Goal: Task Accomplishment & Management: Complete application form

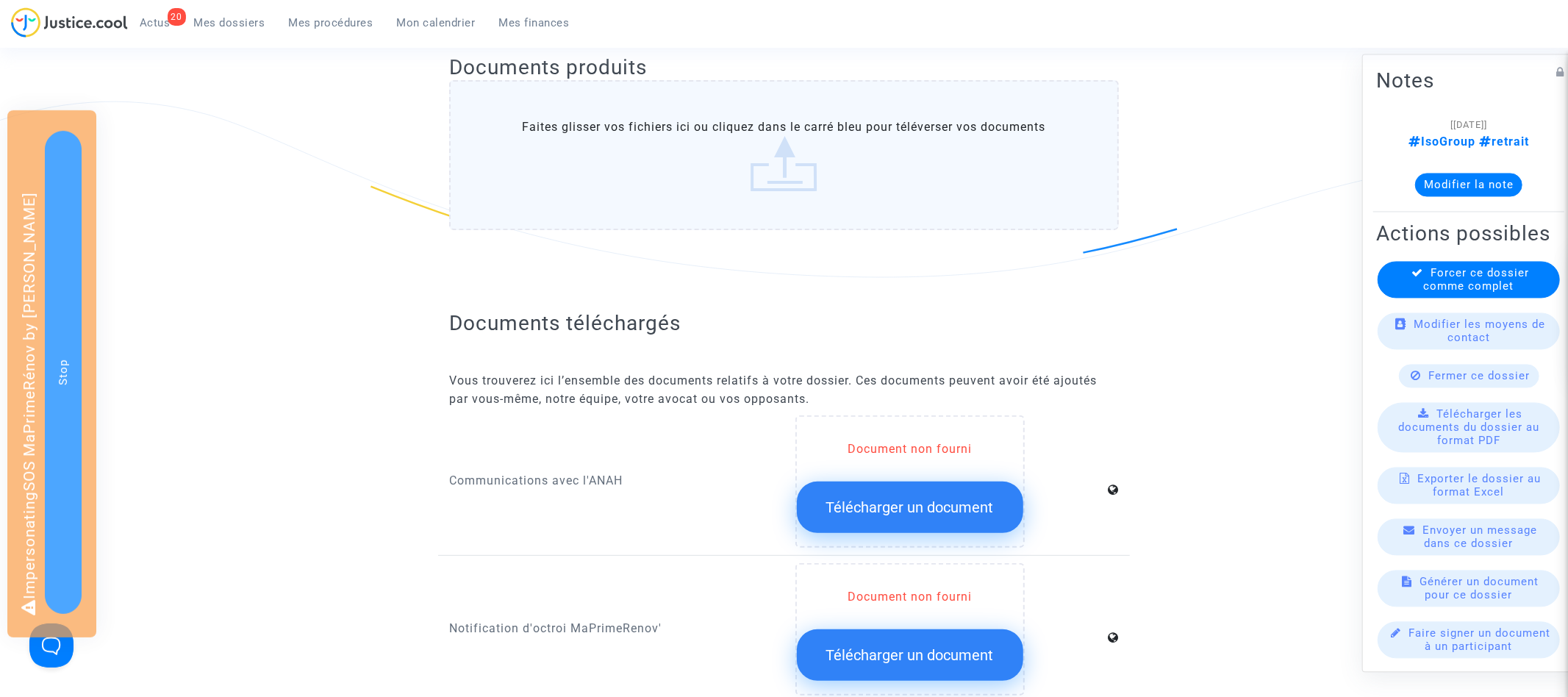
scroll to position [332, 0]
click at [918, 506] on button "Télécharger un document" at bounding box center [910, 507] width 227 height 52
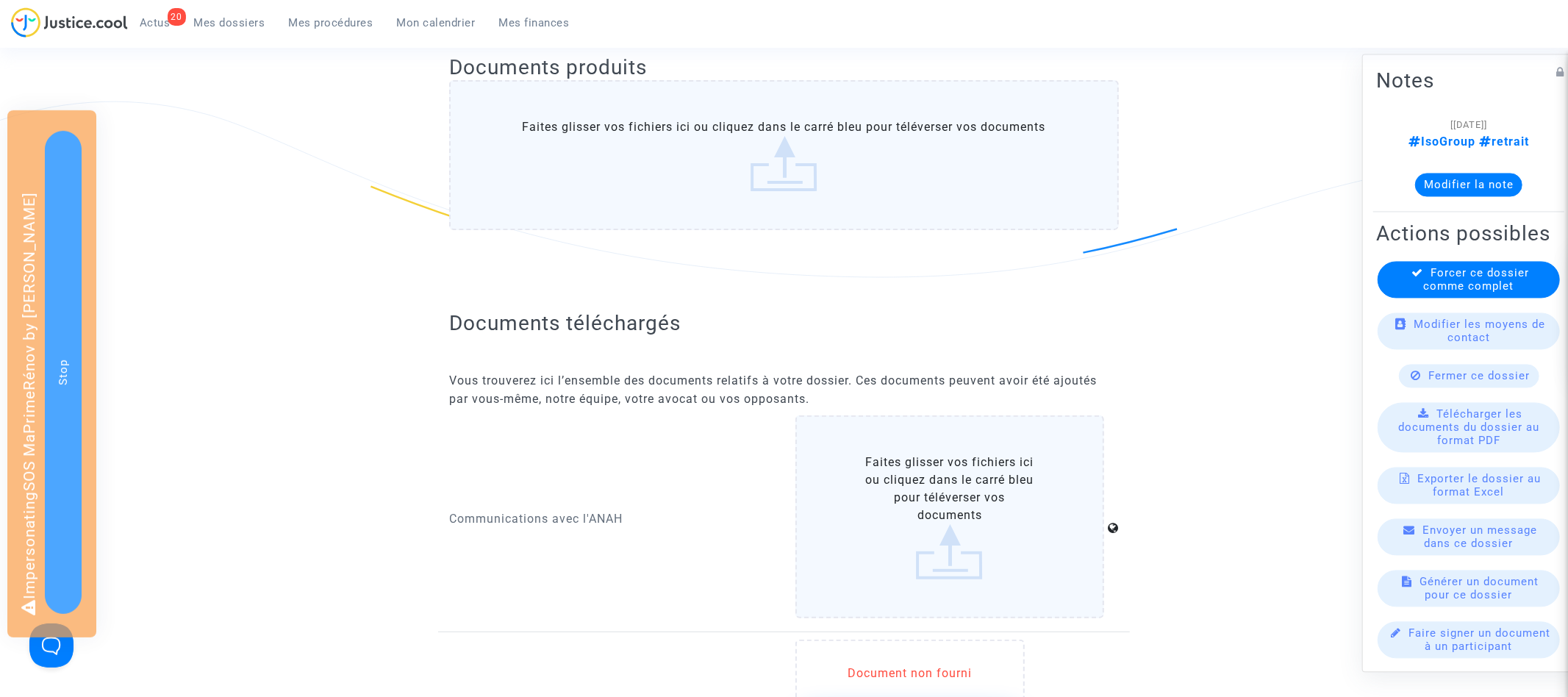
click at [917, 505] on label "Faites glisser vos fichiers ici ou cliquez dans le carré bleu pour téléverser v…" at bounding box center [951, 517] width 310 height 203
click at [0, 0] on input "Faites glisser vos fichiers ici ou cliquez dans le carré bleu pour téléverser v…" at bounding box center [0, 0] width 0 height 0
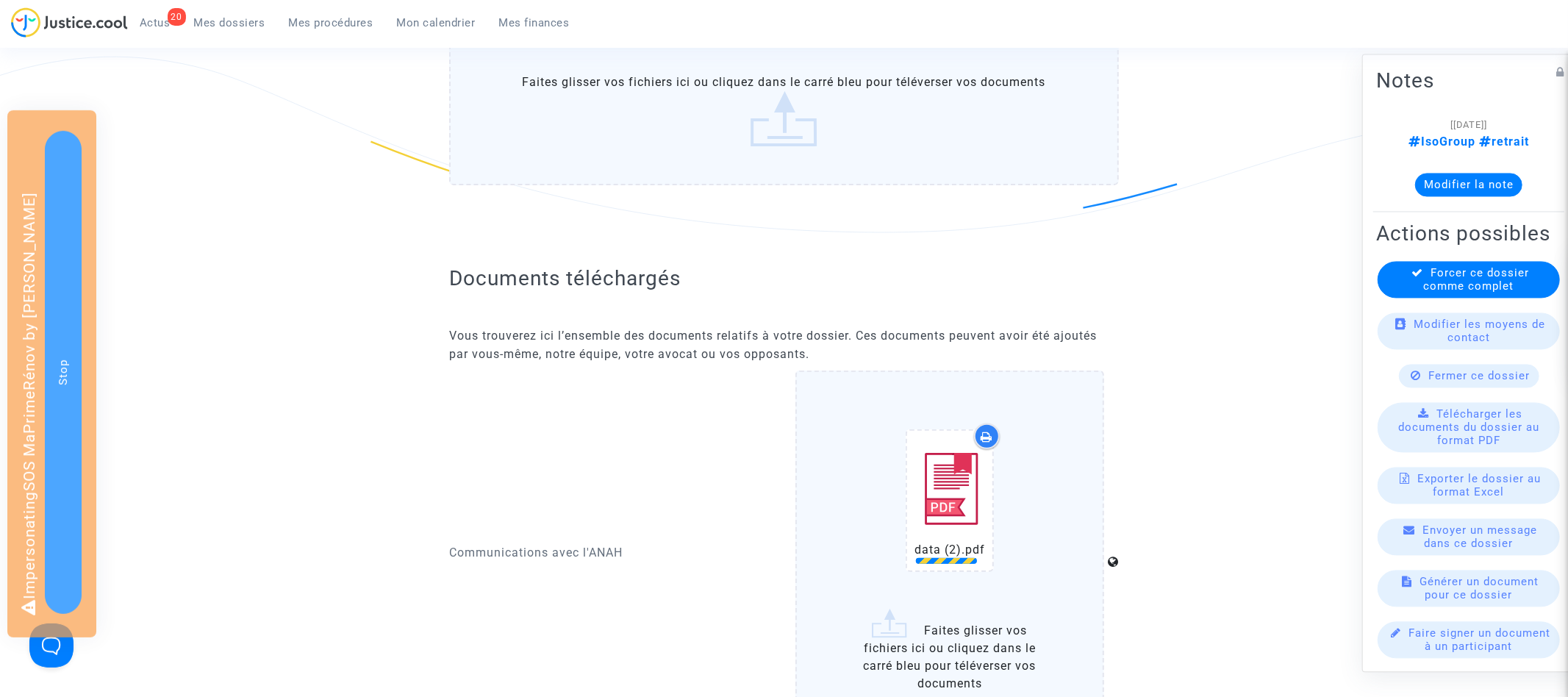
scroll to position [498, 0]
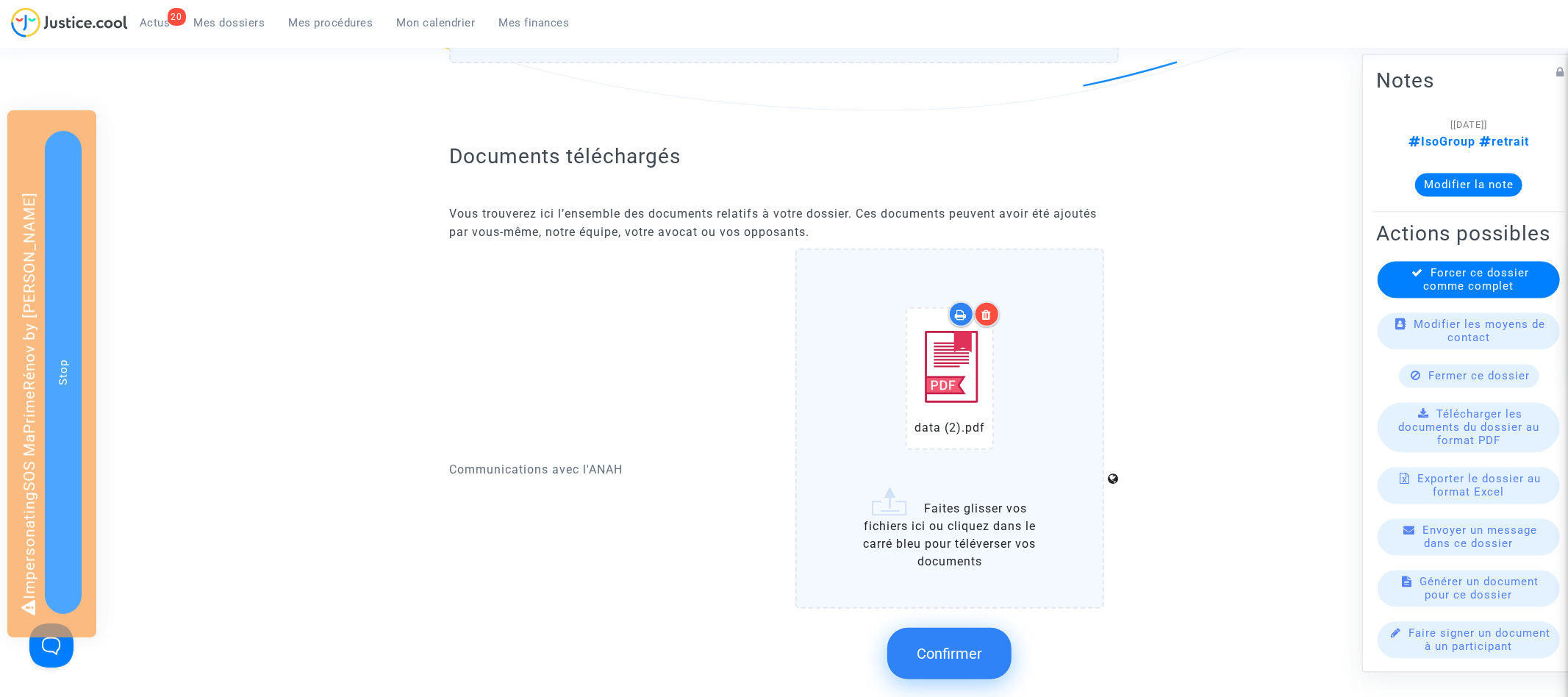
click at [989, 309] on icon at bounding box center [986, 314] width 10 height 12
